Goal: Find specific page/section: Find specific page/section

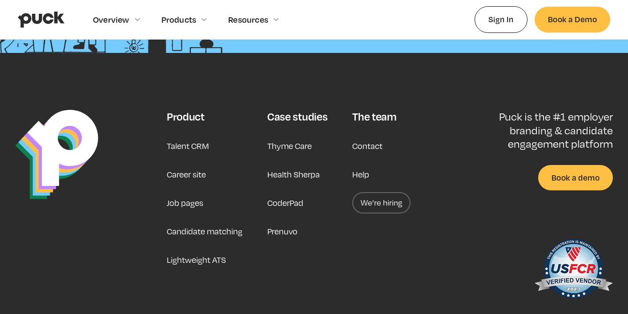
scroll to position [2281, 0]
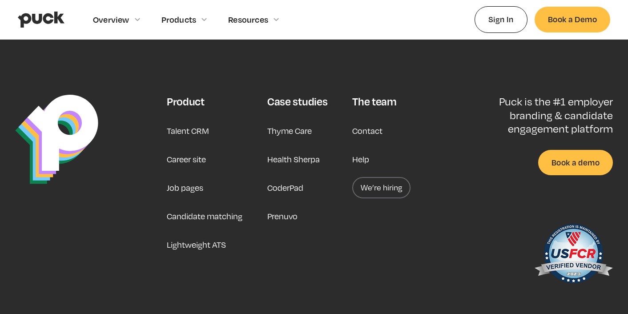
click at [189, 158] on link "Career site" at bounding box center [186, 159] width 39 height 21
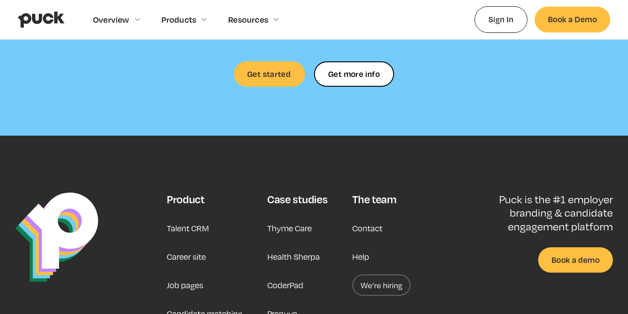
scroll to position [2646, 0]
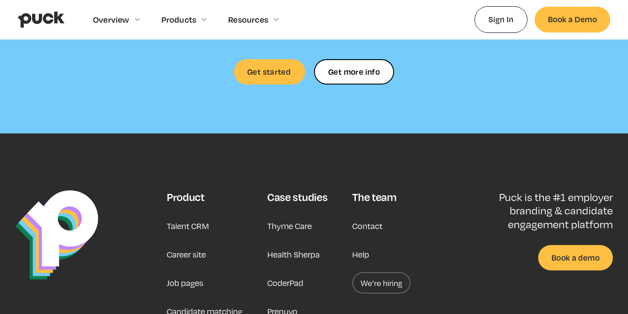
click at [192, 244] on link "Career site" at bounding box center [186, 254] width 39 height 21
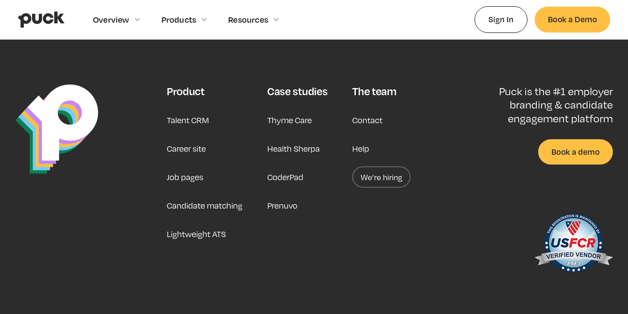
scroll to position [2768, 0]
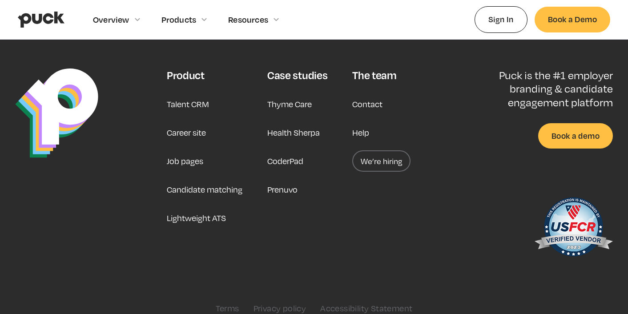
click at [380, 150] on link "We’re hiring" at bounding box center [381, 160] width 58 height 21
